Goal: Information Seeking & Learning: Check status

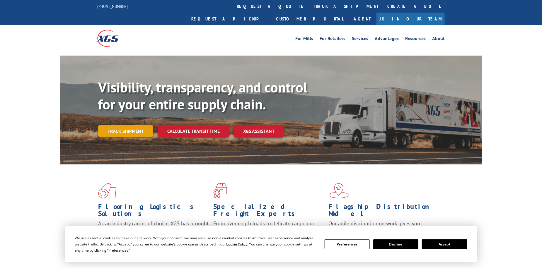
drag, startPoint x: 0, startPoint y: 0, endPoint x: 143, endPoint y: 121, distance: 186.9
click at [143, 125] on link "Track shipment" at bounding box center [125, 131] width 55 height 12
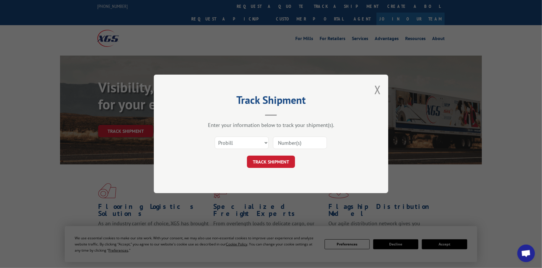
click at [295, 141] on input at bounding box center [300, 143] width 54 height 12
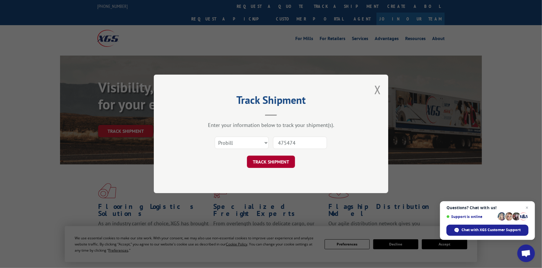
type input "475474"
click at [279, 162] on button "TRACK SHIPMENT" at bounding box center [271, 162] width 48 height 12
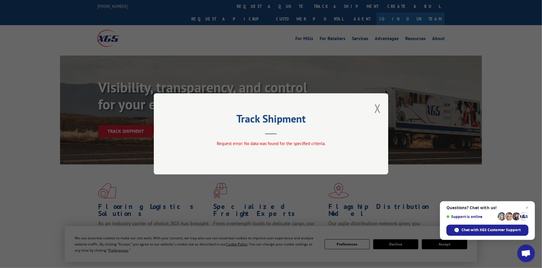
click at [373, 109] on div "Track Shipment Request error: No data was found for the specified criteria." at bounding box center [271, 133] width 234 height 81
click at [375, 105] on button "Close modal" at bounding box center [377, 109] width 6 height 16
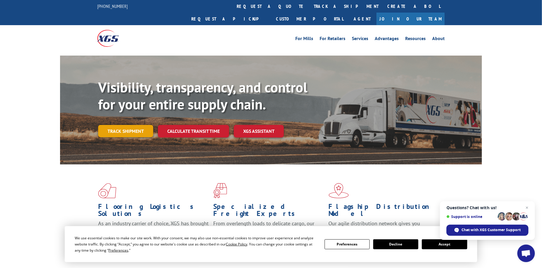
click at [130, 125] on link "Track shipment" at bounding box center [125, 131] width 55 height 12
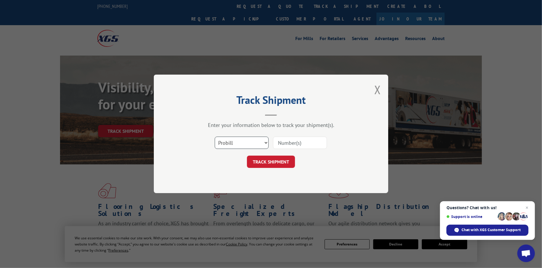
click at [258, 143] on select "Select category... Probill BOL PO" at bounding box center [242, 143] width 54 height 12
select select "bol"
click at [215, 137] on select "Select category... Probill BOL PO" at bounding box center [242, 143] width 54 height 12
click at [290, 145] on input at bounding box center [300, 143] width 54 height 12
type input "475474"
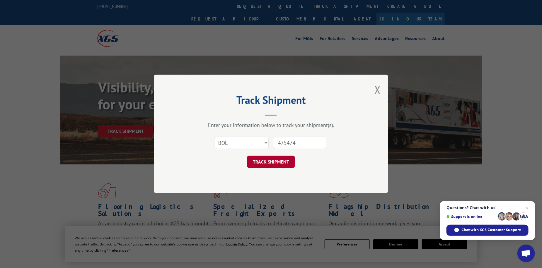
click at [272, 163] on button "TRACK SHIPMENT" at bounding box center [271, 162] width 48 height 12
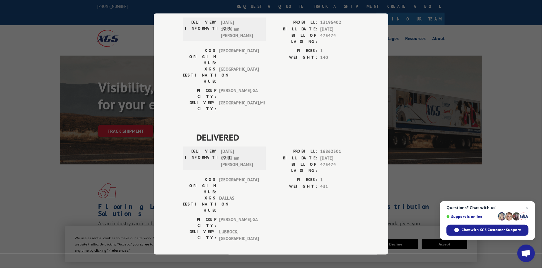
scroll to position [346, 0]
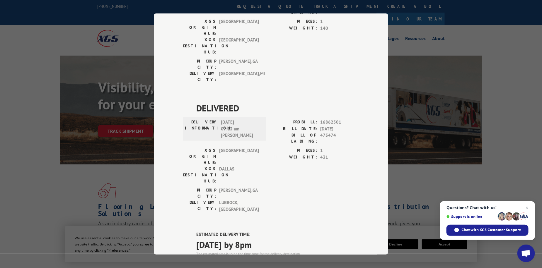
click at [464, 174] on div "Track Shipment DELIVERED DELIVERY INFORMATION: [DATE] 11:55 am [PERSON_NAME]: 1…" at bounding box center [271, 134] width 542 height 268
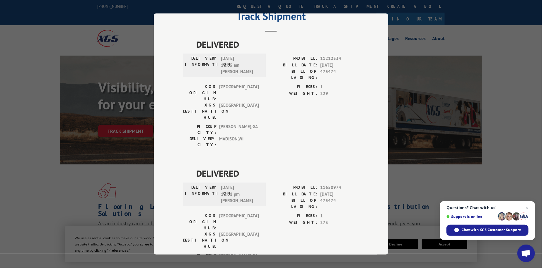
scroll to position [0, 0]
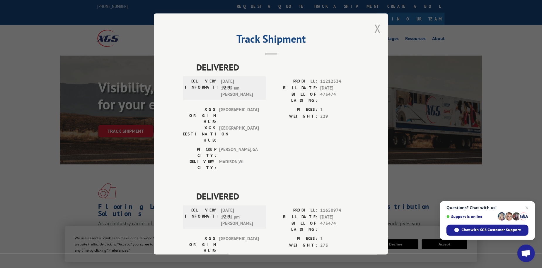
click at [376, 28] on button "Close modal" at bounding box center [377, 29] width 6 height 16
